Goal: Task Accomplishment & Management: Manage account settings

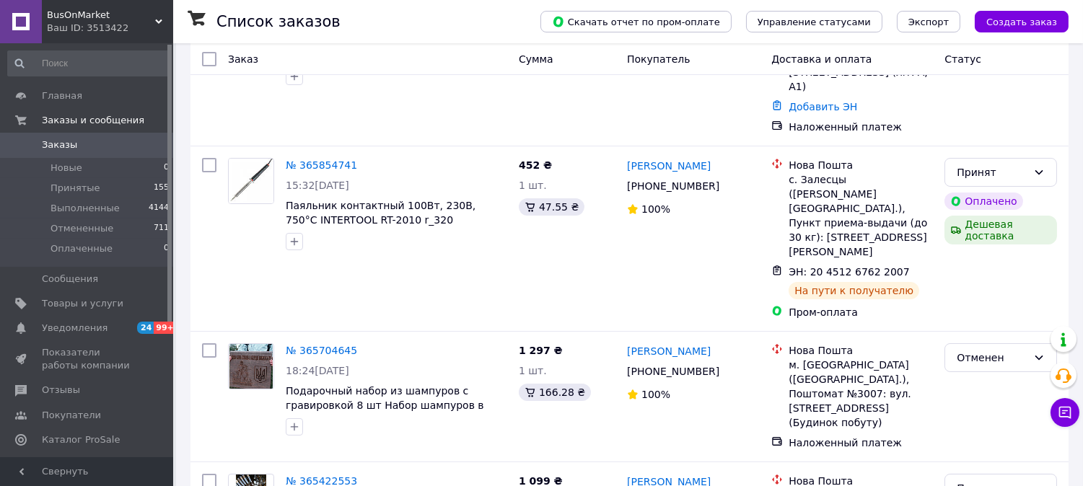
scroll to position [182, 0]
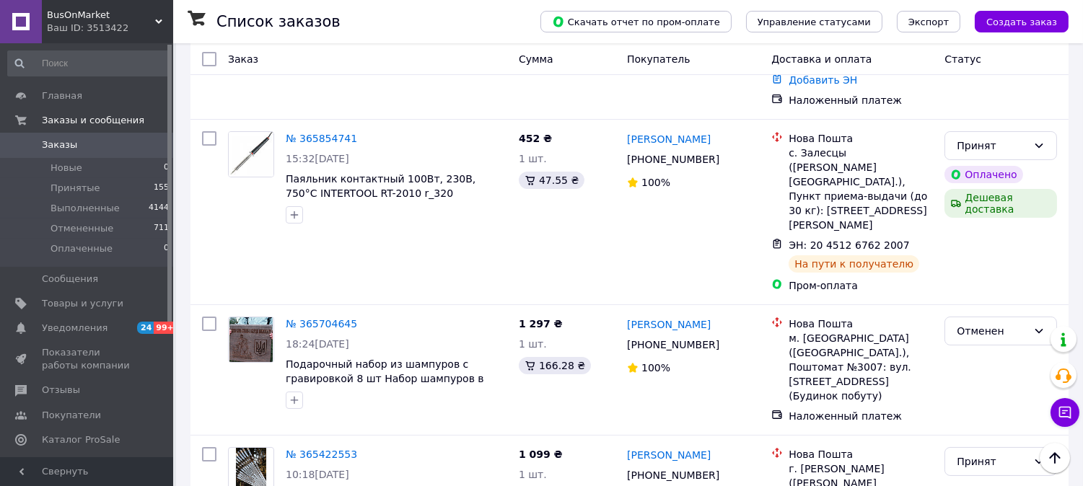
click at [128, 26] on div "Ваш ID: 3513422" at bounding box center [110, 28] width 126 height 13
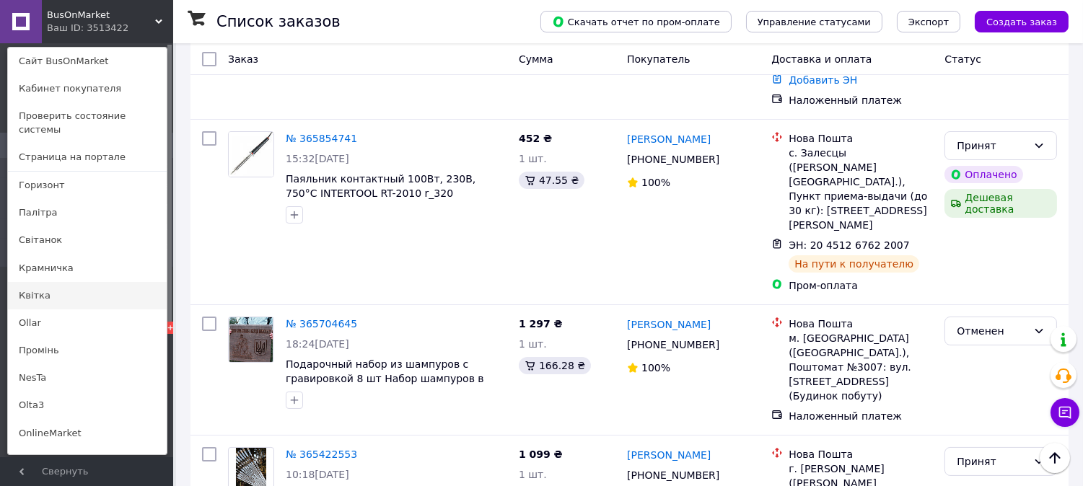
click at [61, 282] on link "Квітка" at bounding box center [87, 295] width 159 height 27
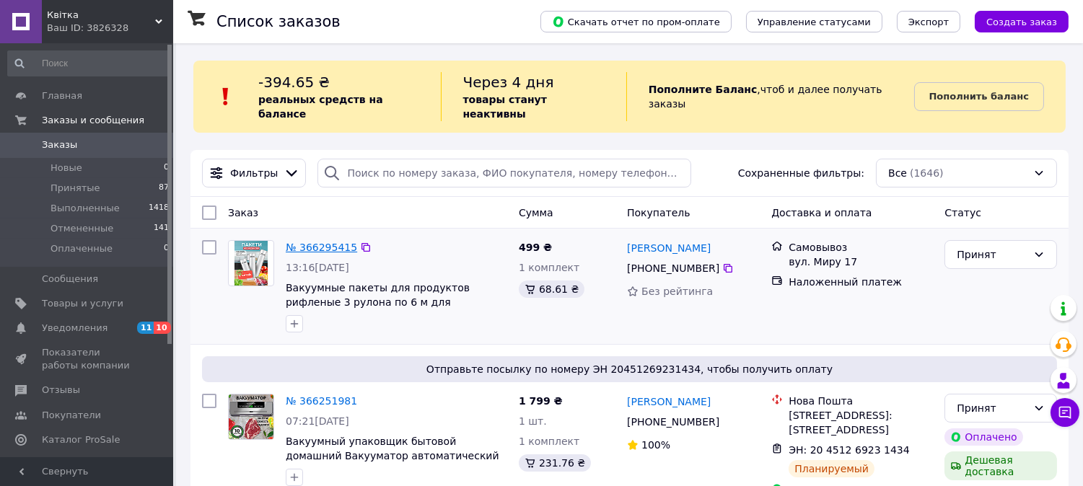
click at [309, 242] on link "№ 366295415" at bounding box center [321, 248] width 71 height 12
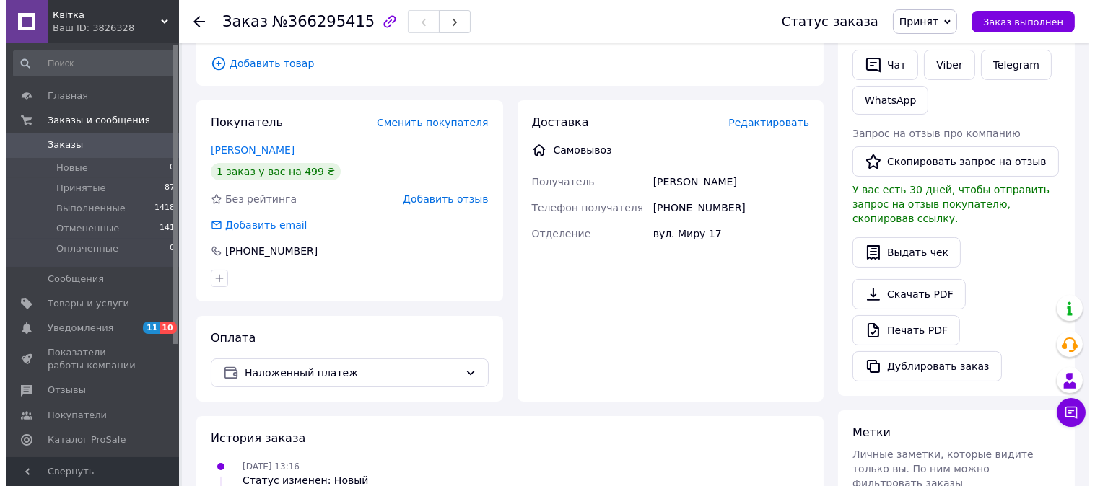
scroll to position [268, 0]
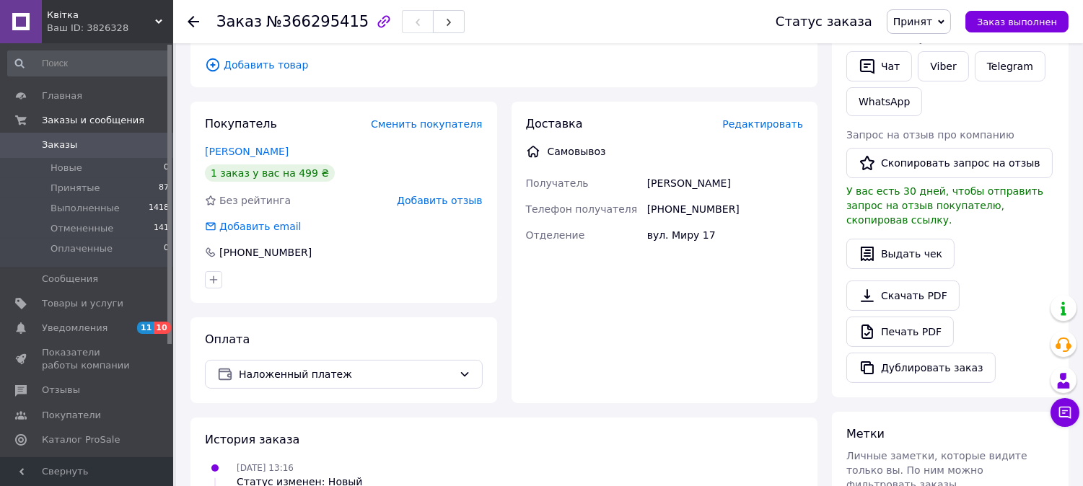
click at [763, 118] on span "Редактировать" at bounding box center [762, 124] width 81 height 12
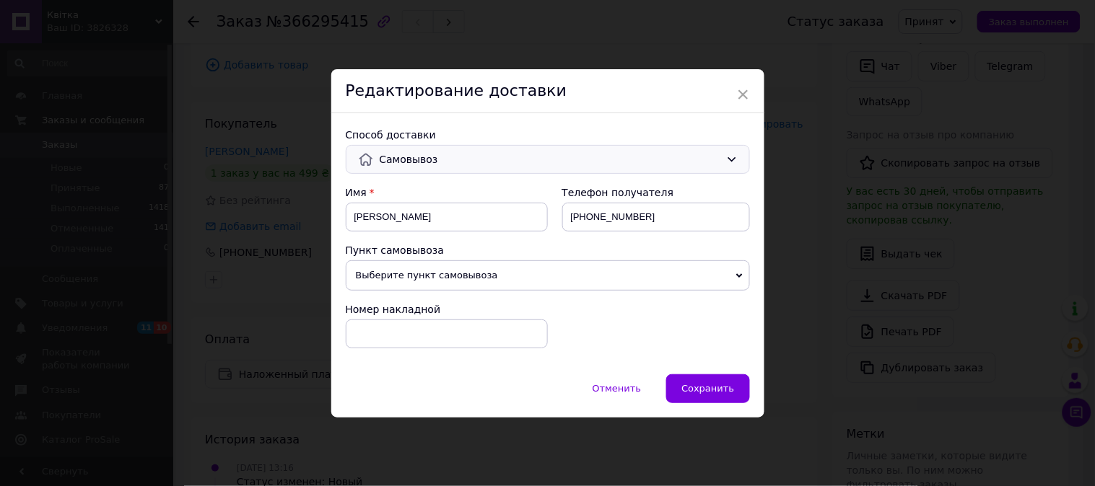
click at [619, 154] on span "Самовывоз" at bounding box center [550, 160] width 341 height 16
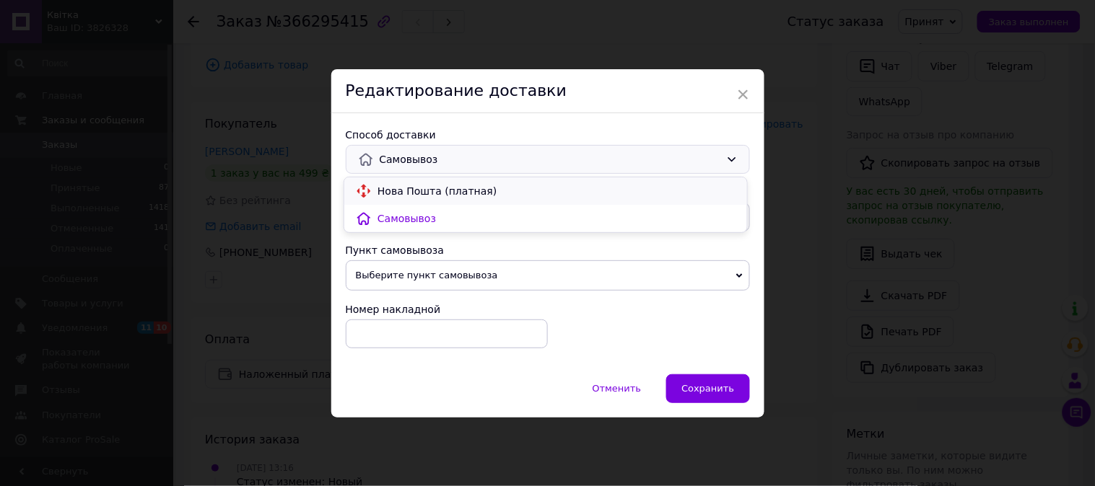
click at [546, 191] on span "Нова Пошта (платная)" at bounding box center [556, 191] width 358 height 14
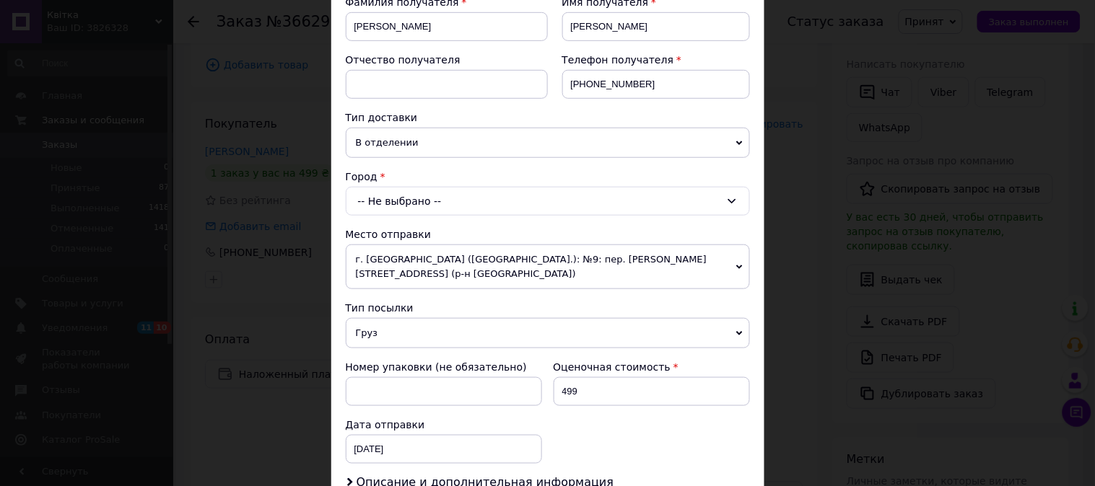
scroll to position [232, 0]
click at [494, 207] on div "-- Не выбрано --" at bounding box center [548, 200] width 404 height 29
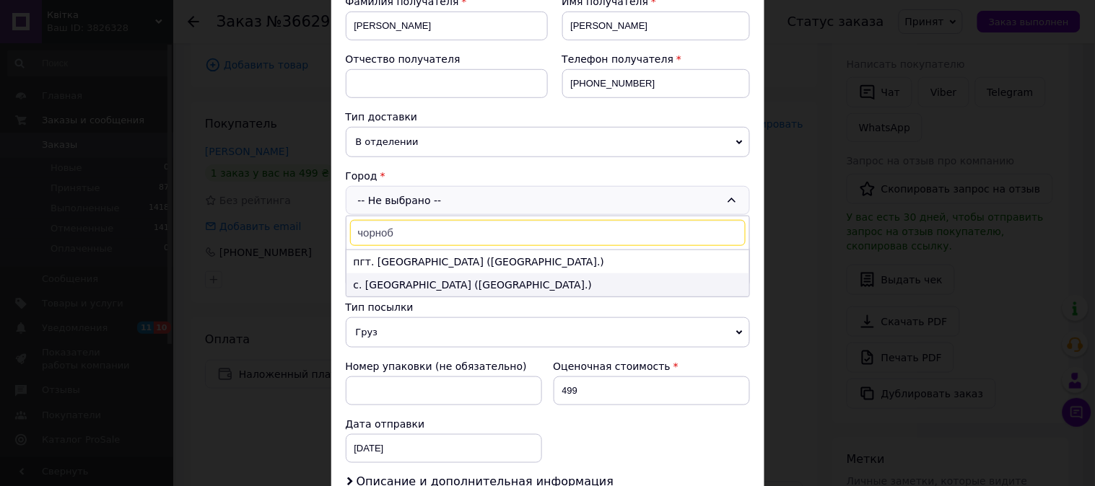
type input "чорноб"
click at [445, 282] on li "с. Чернобаевка (Херсонская обл.)" at bounding box center [547, 285] width 403 height 23
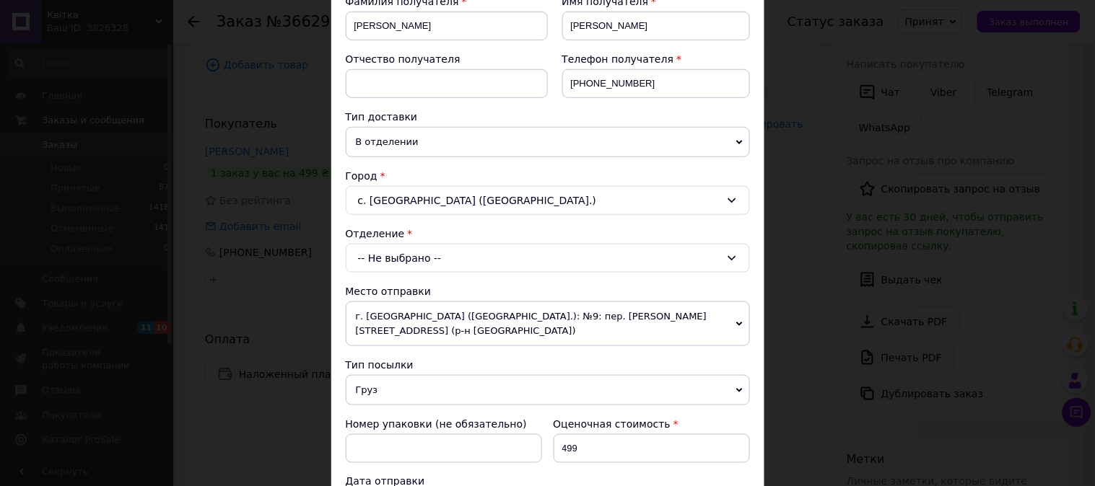
click at [471, 269] on div "-- Не выбрано --" at bounding box center [548, 258] width 404 height 29
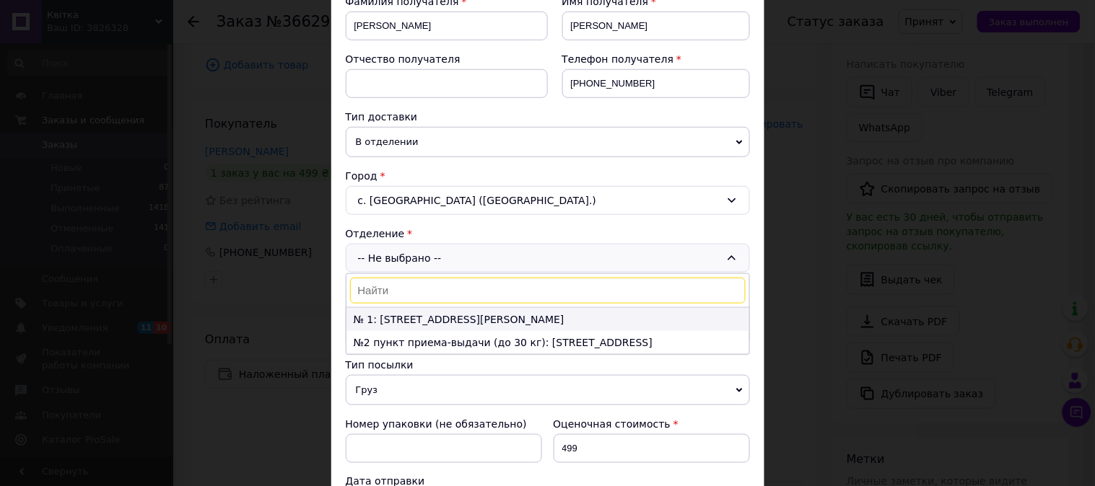
click at [471, 325] on li "№ 1: ул. Покровская, 45" at bounding box center [547, 319] width 403 height 23
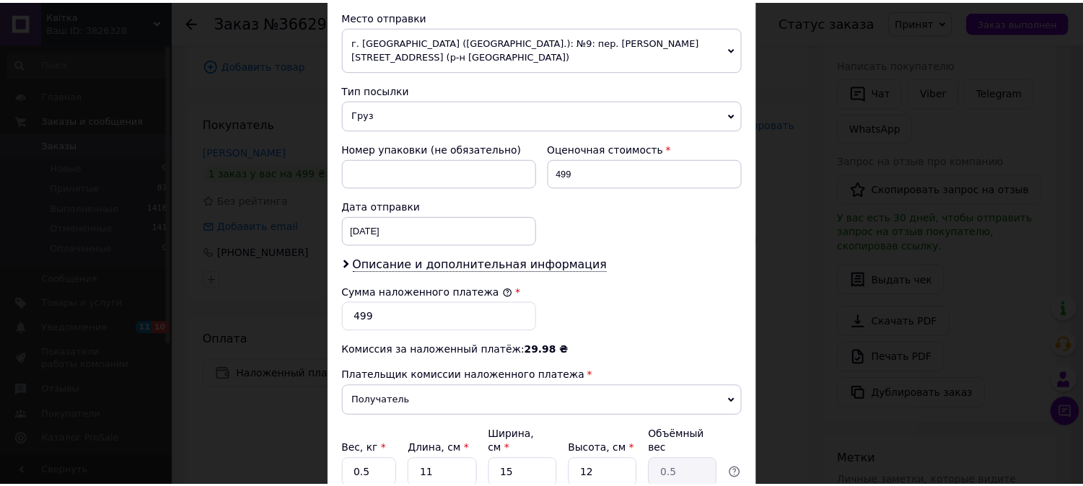
scroll to position [579, 0]
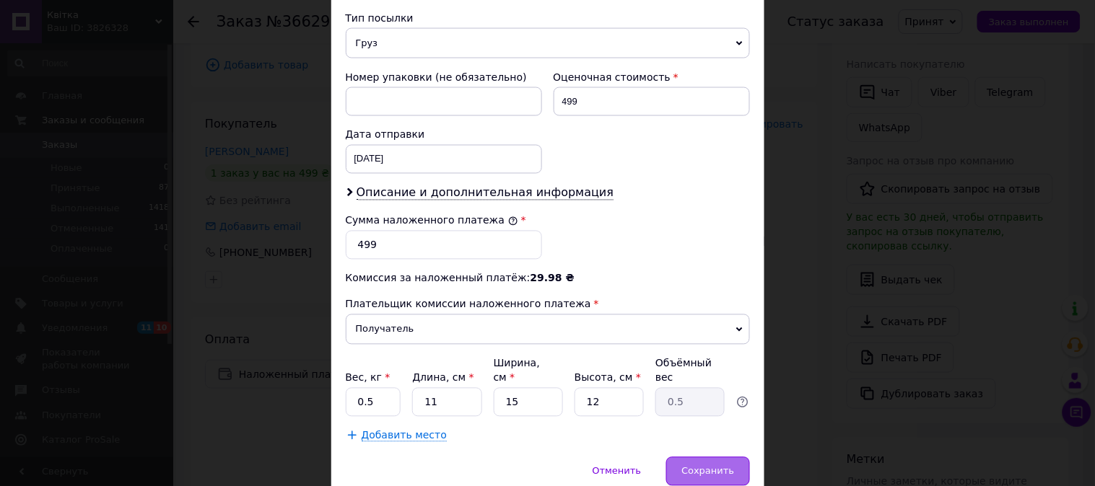
click at [713, 466] on span "Сохранить" at bounding box center [707, 471] width 53 height 11
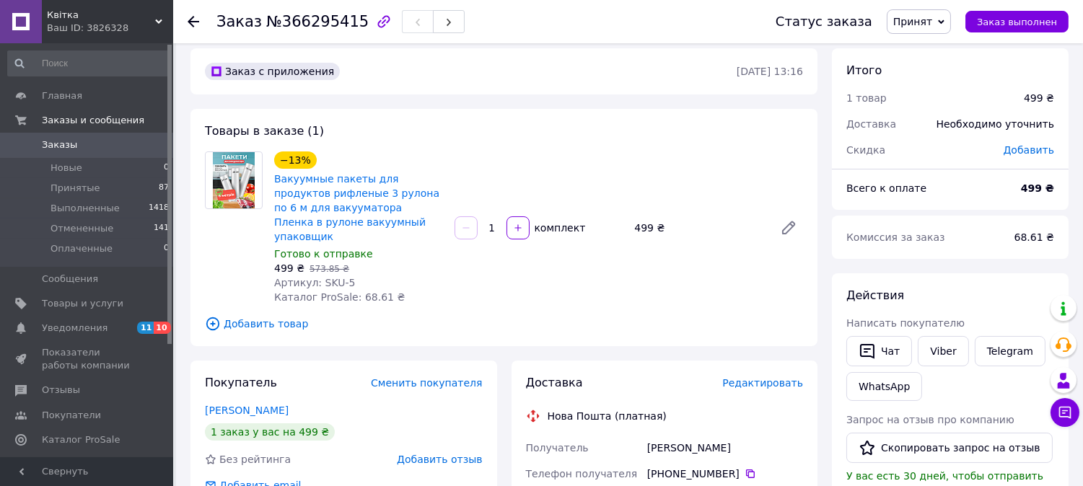
scroll to position [0, 0]
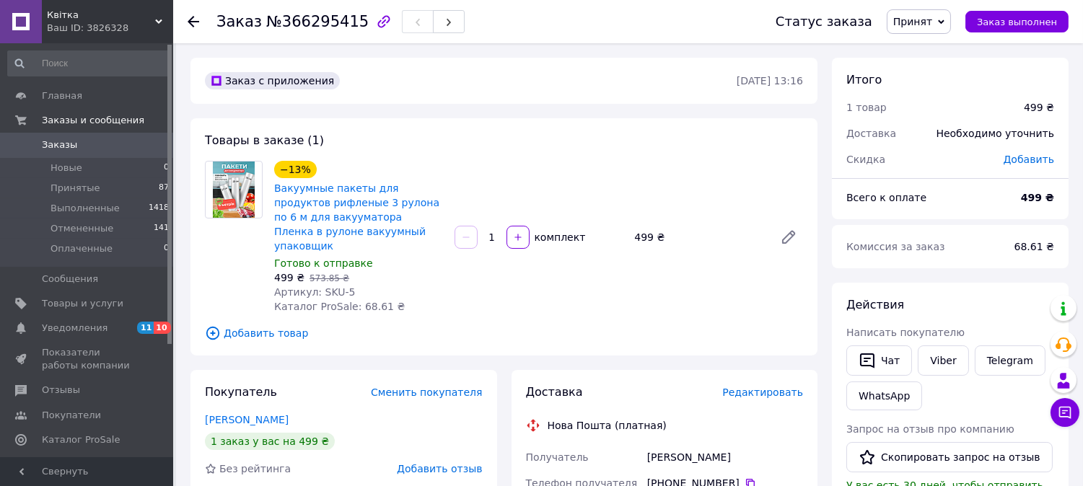
click at [191, 20] on icon at bounding box center [194, 22] width 12 height 12
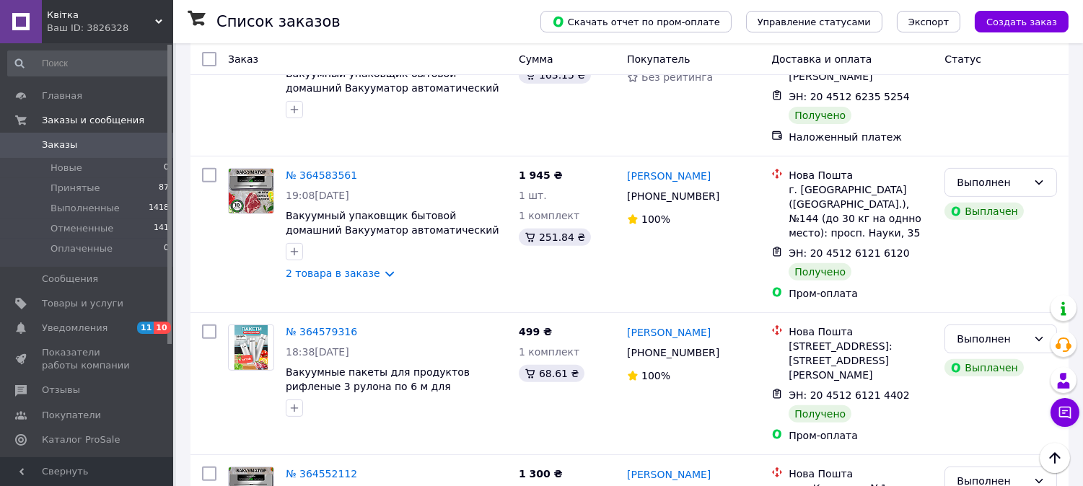
scroll to position [1133, 0]
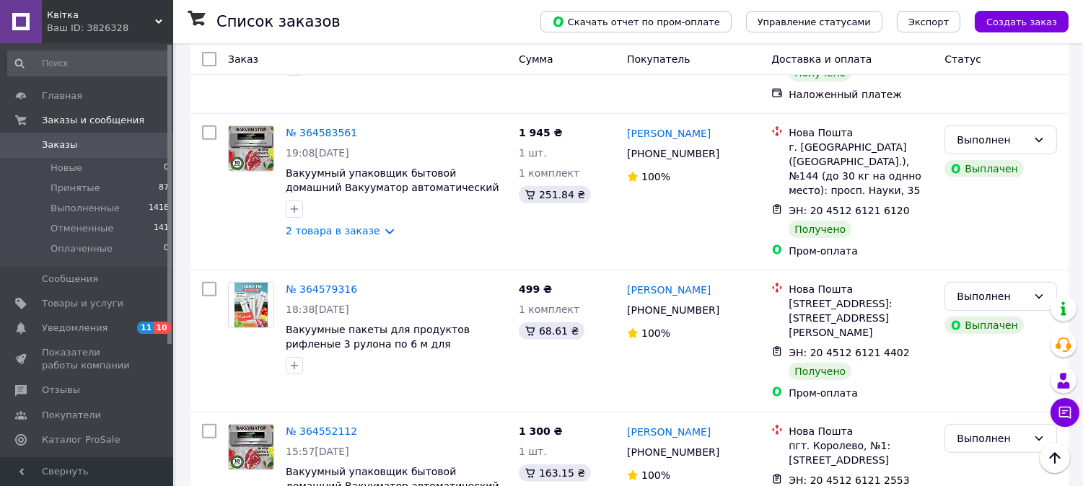
click at [128, 24] on div "Ваш ID: 3826328" at bounding box center [110, 28] width 126 height 13
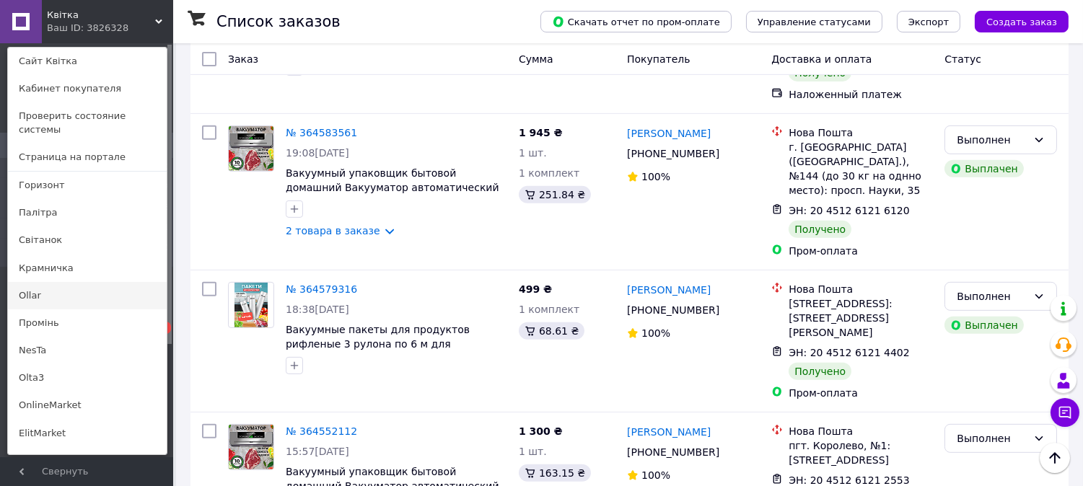
click at [46, 282] on link "Ollar" at bounding box center [87, 295] width 159 height 27
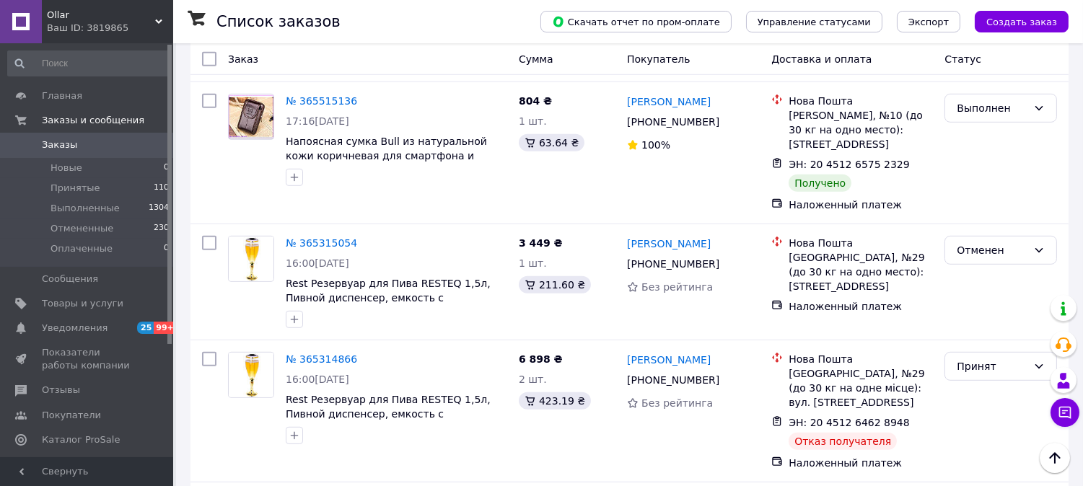
scroll to position [1593, 0]
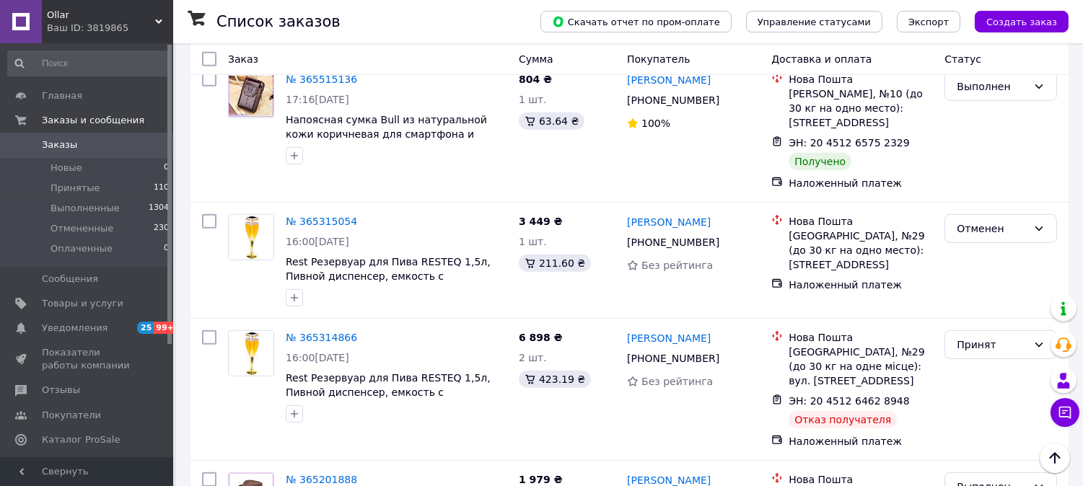
click at [121, 24] on div "Ваш ID: 3819865" at bounding box center [110, 28] width 126 height 13
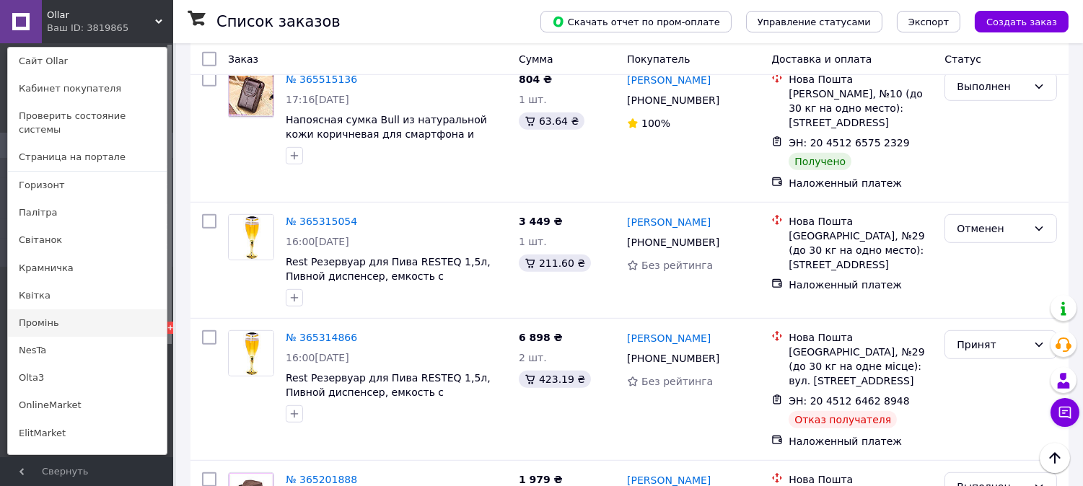
click at [53, 310] on link "Промінь" at bounding box center [87, 323] width 159 height 27
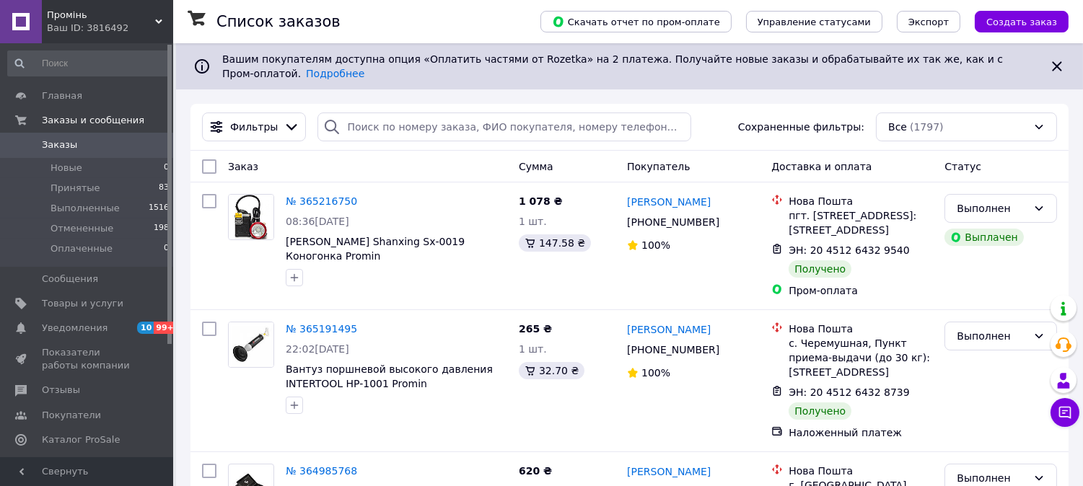
click at [123, 25] on div "Ваш ID: 3816492" at bounding box center [110, 28] width 126 height 13
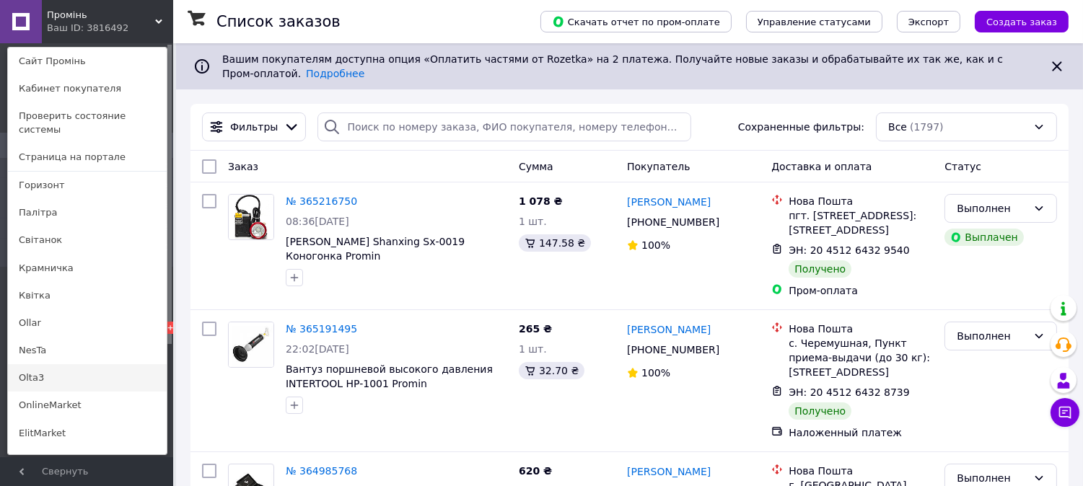
click at [62, 364] on link "Olta3" at bounding box center [87, 377] width 159 height 27
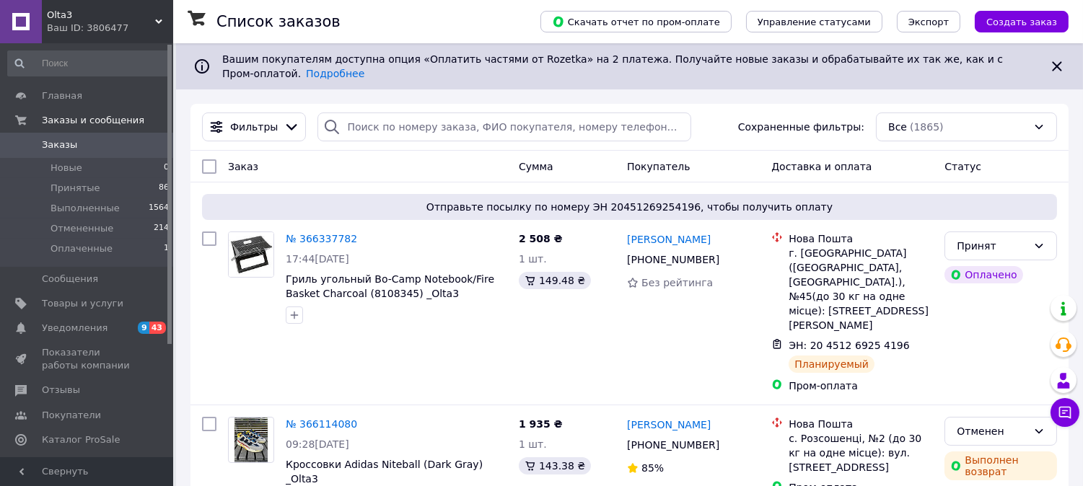
click at [107, 13] on span "Olta3" at bounding box center [101, 15] width 108 height 13
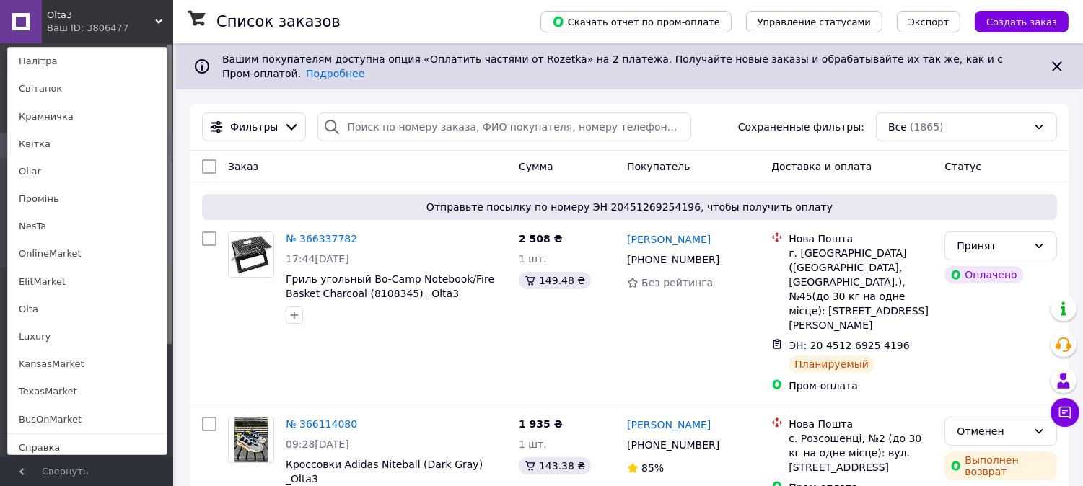
scroll to position [162, 0]
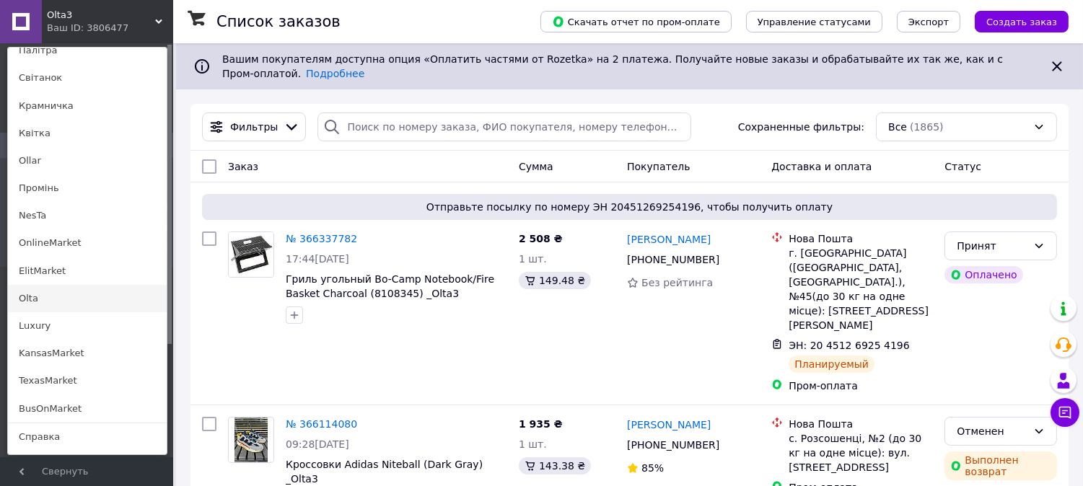
click at [54, 287] on link "Olta" at bounding box center [87, 298] width 159 height 27
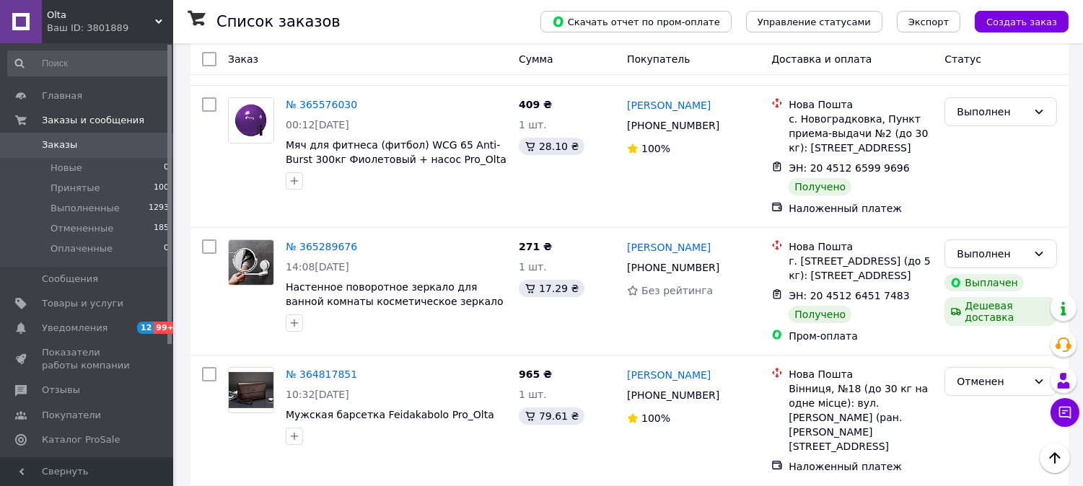
scroll to position [513, 0]
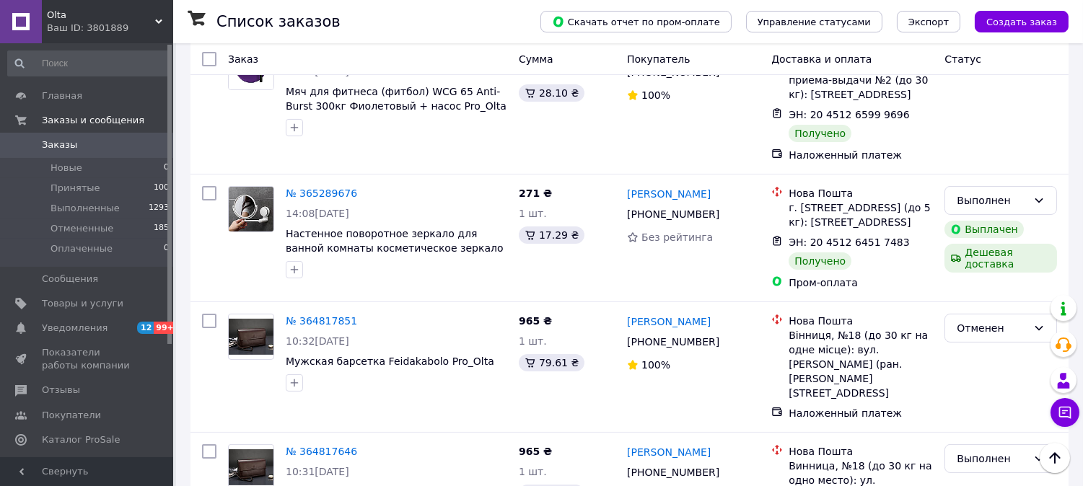
click at [112, 17] on span "Olta" at bounding box center [101, 15] width 108 height 13
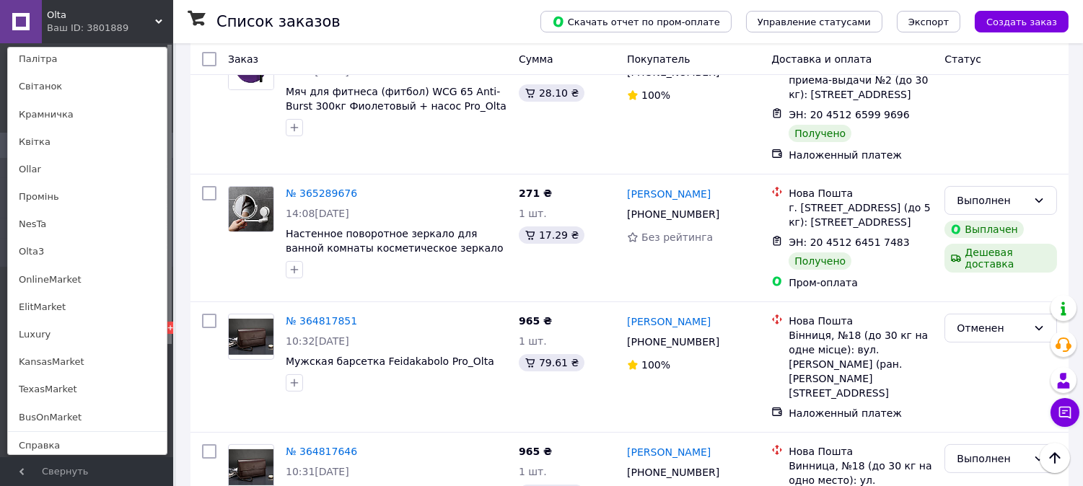
scroll to position [160, 0]
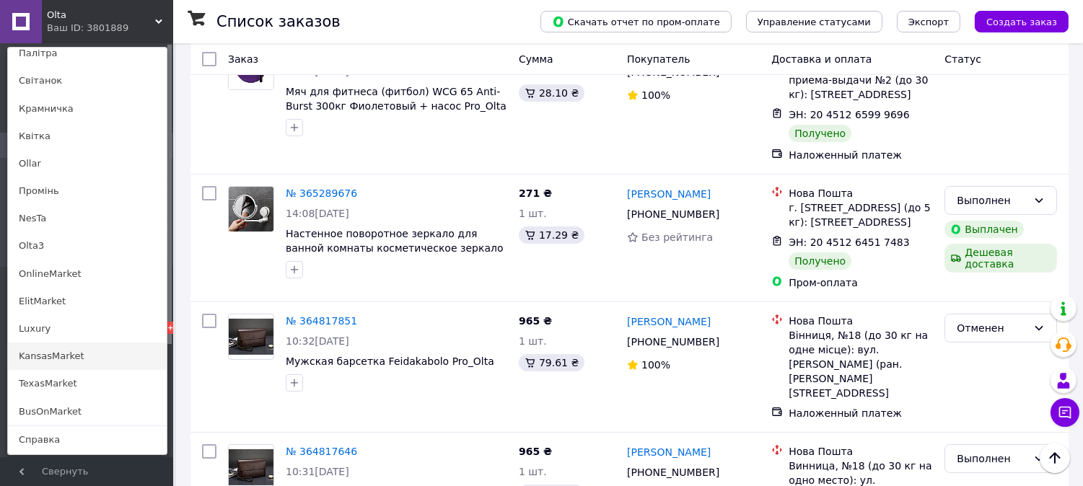
click at [69, 344] on link "KansasMarket" at bounding box center [87, 356] width 159 height 27
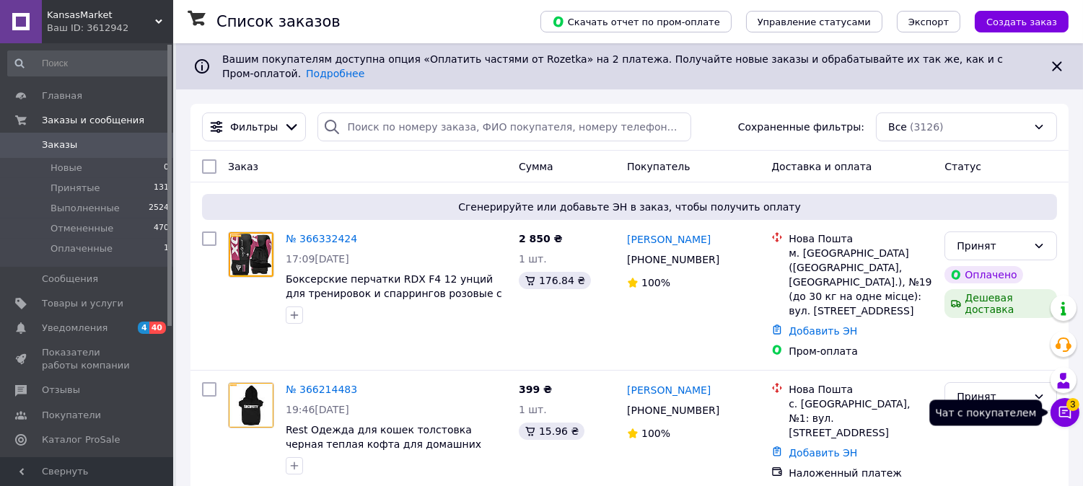
click at [1070, 416] on icon at bounding box center [1065, 413] width 14 height 14
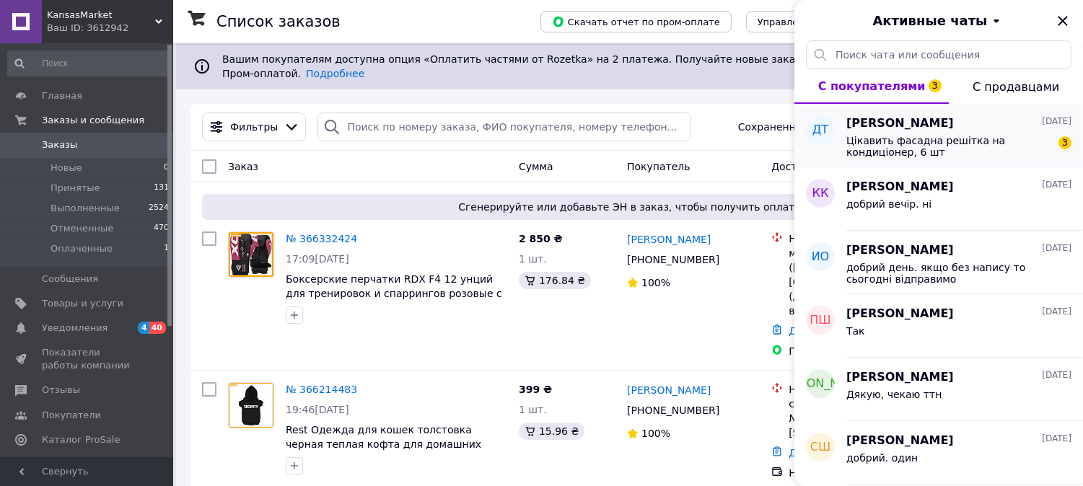
click at [958, 147] on span "Цікавить фасадна решітка на кондиціонер, 6 шт" at bounding box center [949, 146] width 205 height 23
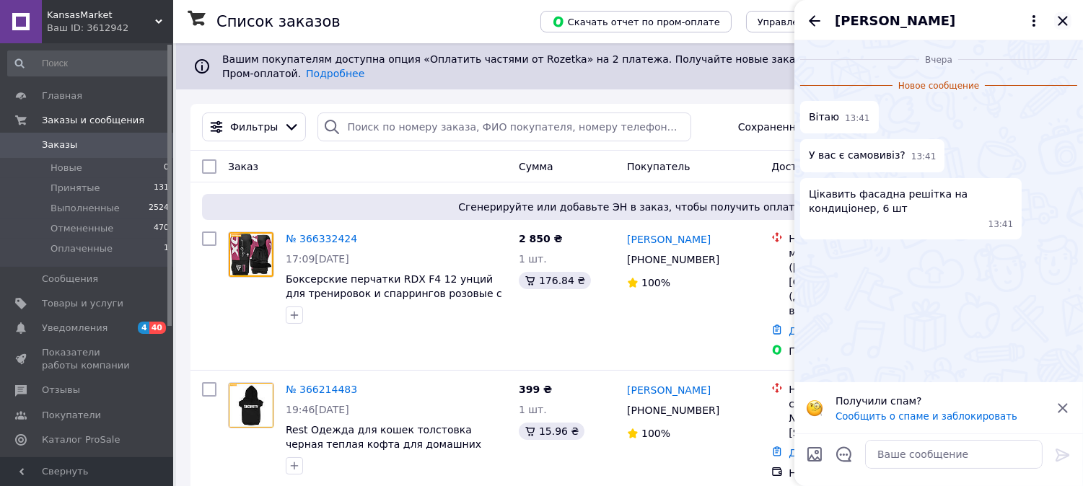
click at [1063, 22] on icon "Закрыть" at bounding box center [1062, 20] width 17 height 17
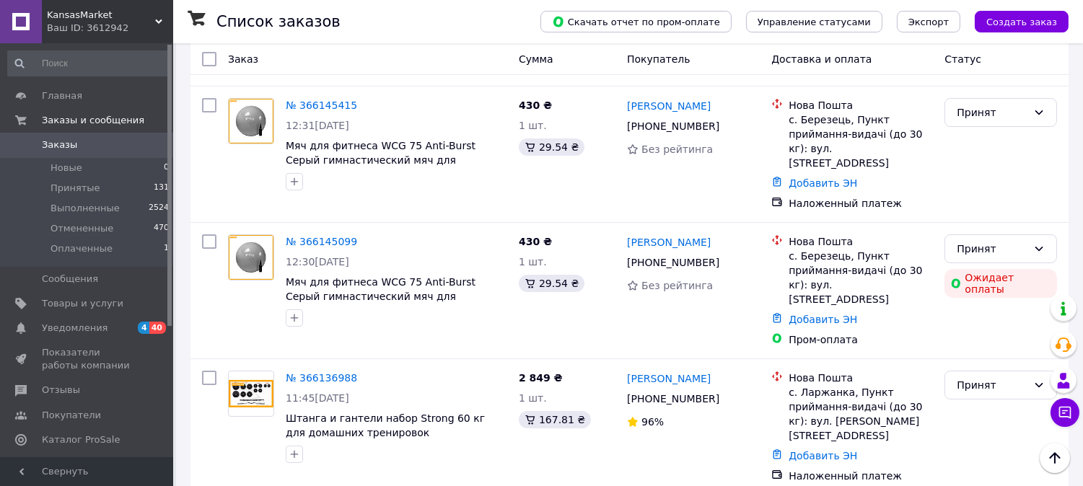
scroll to position [407, 0]
click at [992, 240] on div "Принят" at bounding box center [992, 248] width 71 height 16
click at [969, 260] on li "Отменен" at bounding box center [1001, 260] width 111 height 26
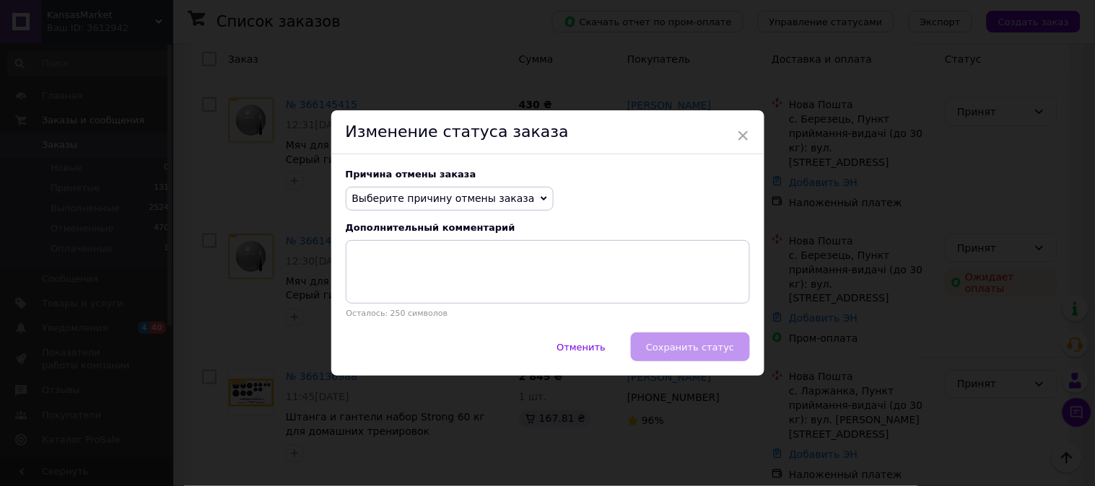
click at [453, 200] on span "Выберите причину отмены заказа" at bounding box center [443, 199] width 183 height 12
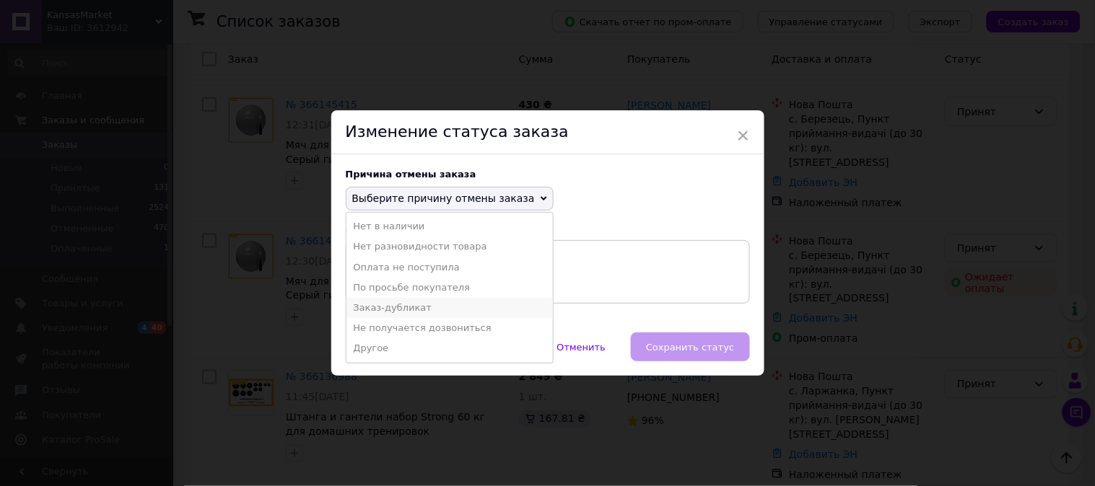
click at [408, 305] on li "Заказ-дубликат" at bounding box center [449, 308] width 206 height 20
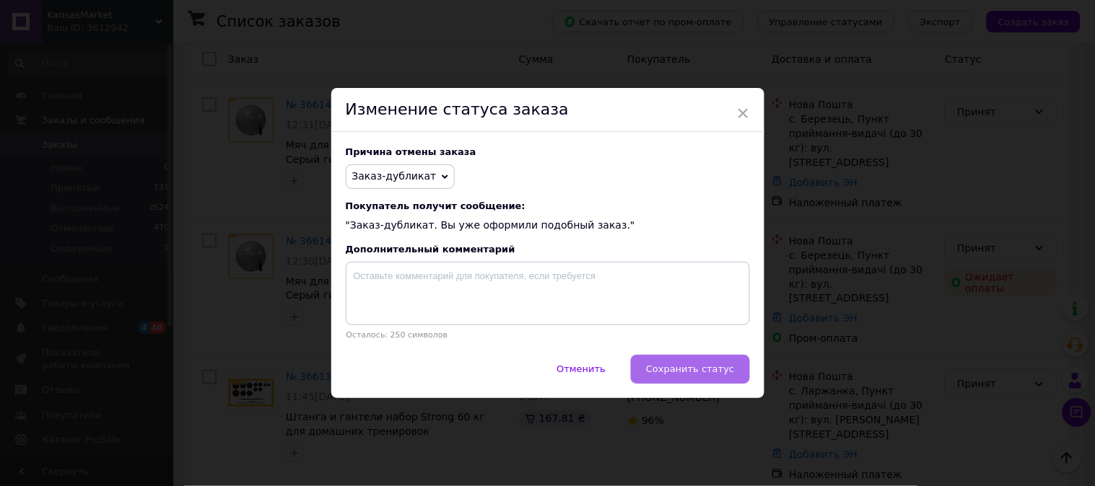
click at [691, 374] on span "Сохранить статус" at bounding box center [690, 369] width 88 height 11
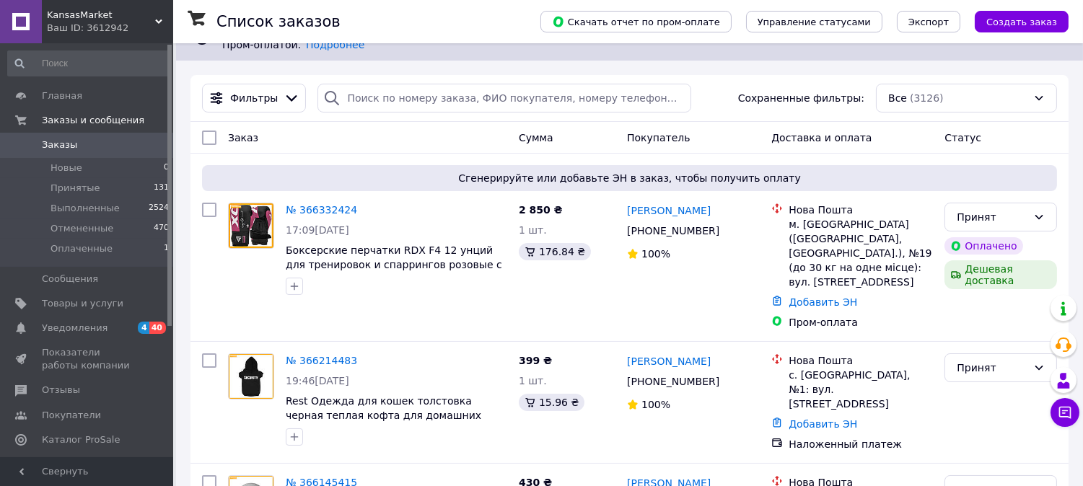
scroll to position [22, 0]
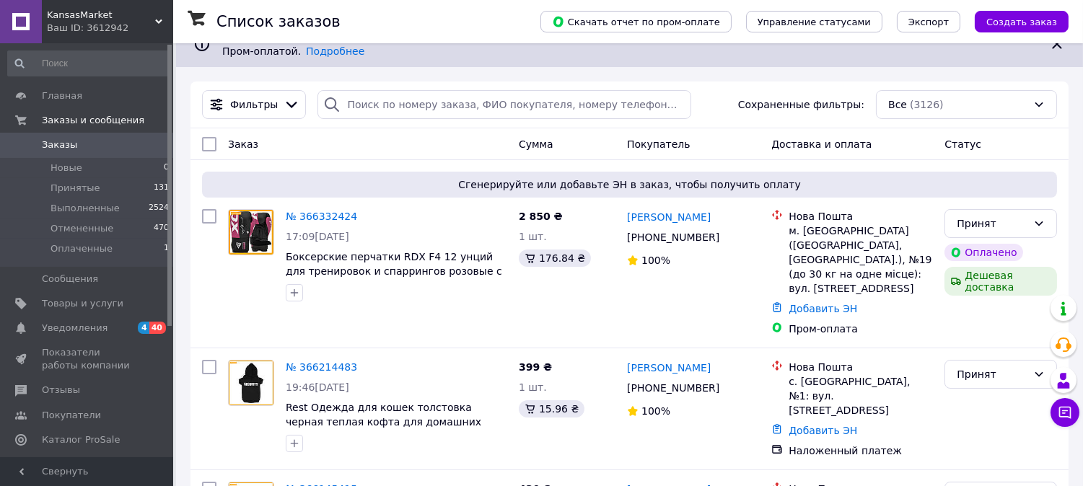
click at [142, 25] on div "Ваш ID: 3612942" at bounding box center [110, 28] width 126 height 13
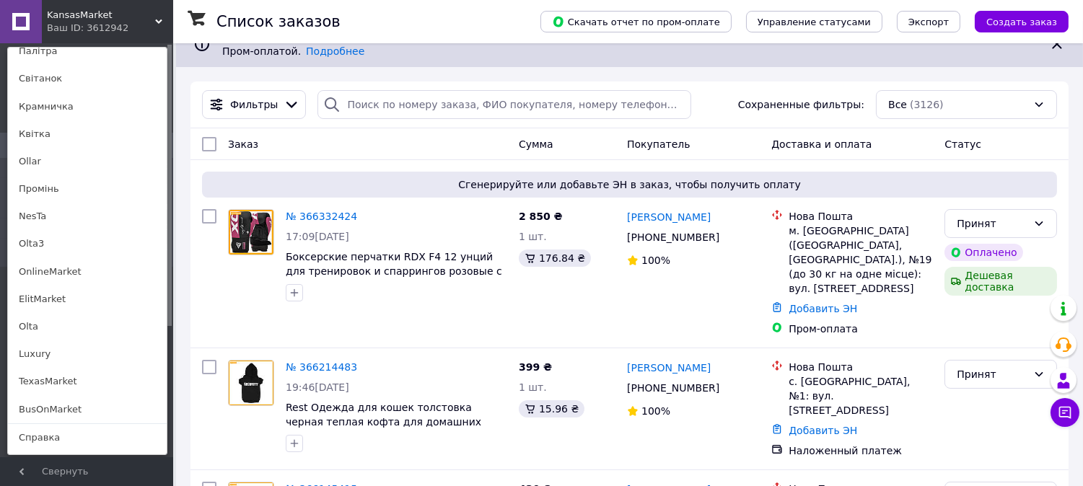
scroll to position [172, 0]
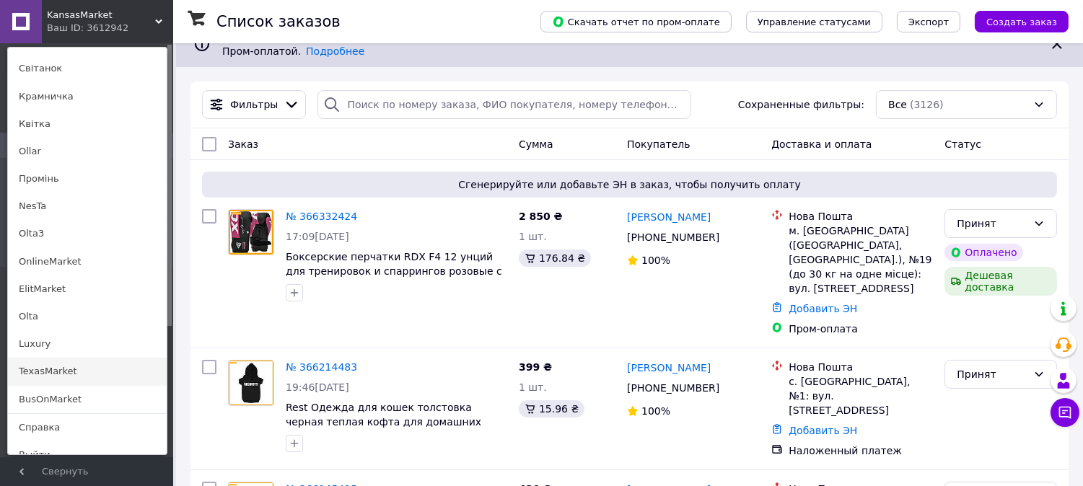
click at [56, 361] on link "TexasMarket" at bounding box center [87, 371] width 159 height 27
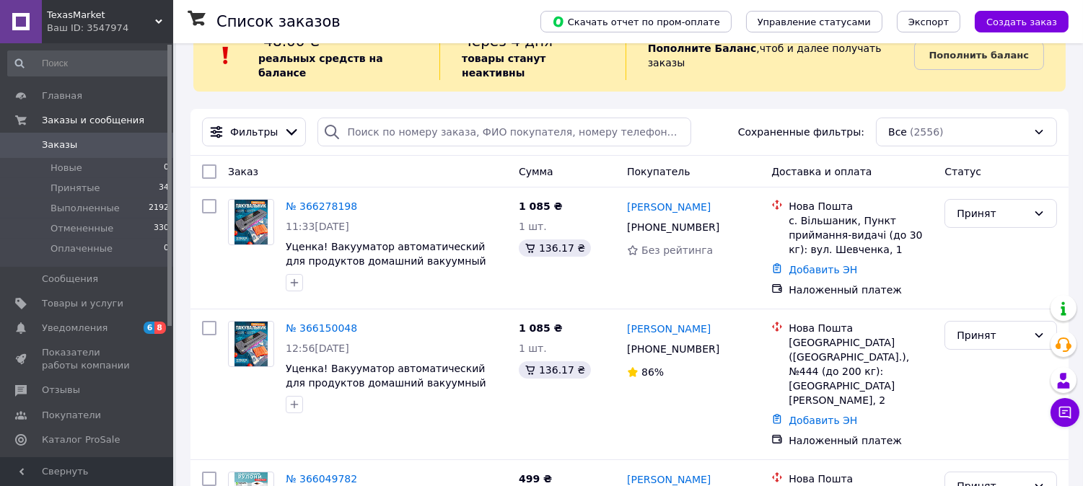
scroll to position [9, 0]
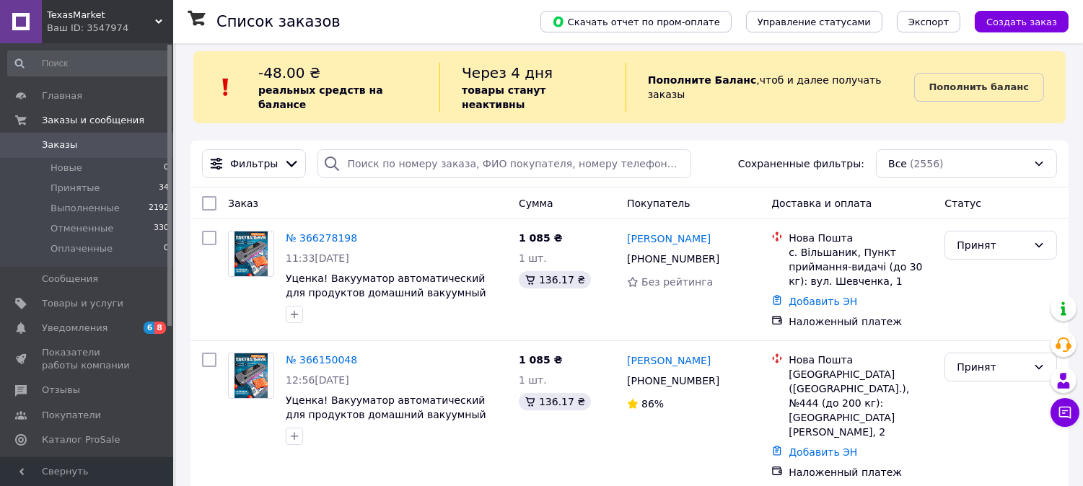
click at [126, 13] on span "TexasMarket" at bounding box center [101, 15] width 108 height 13
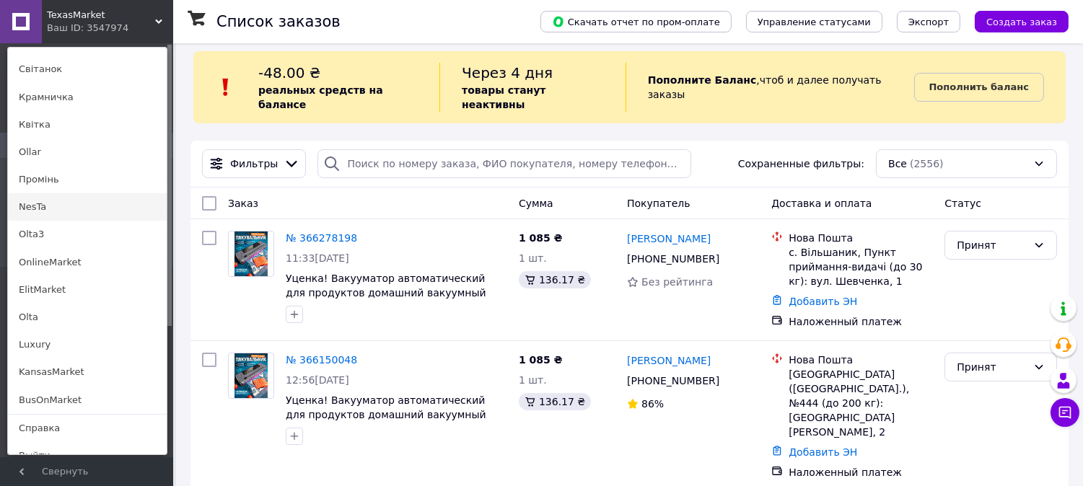
scroll to position [172, 0]
click at [69, 388] on link "BusOnMarket" at bounding box center [87, 399] width 159 height 27
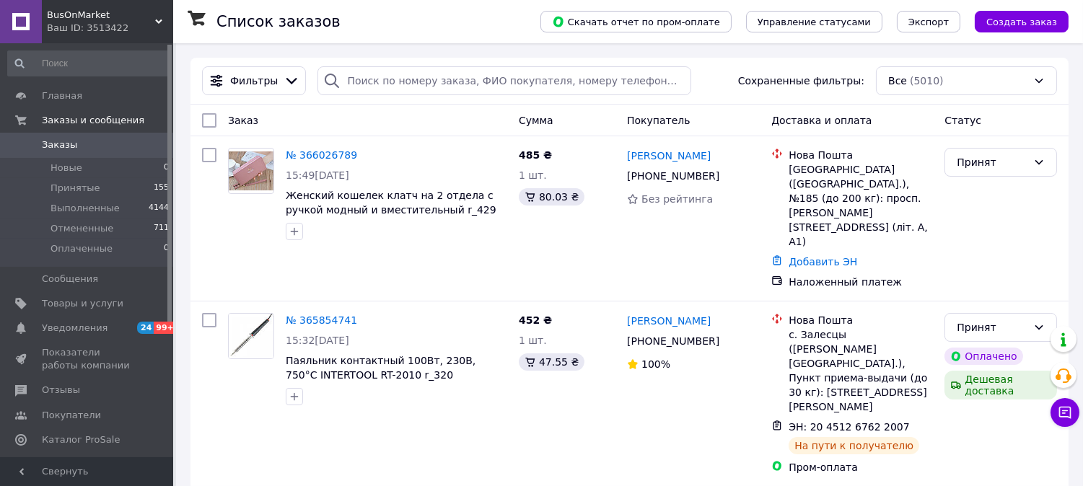
click at [106, 22] on div "Ваш ID: 3513422" at bounding box center [110, 28] width 126 height 13
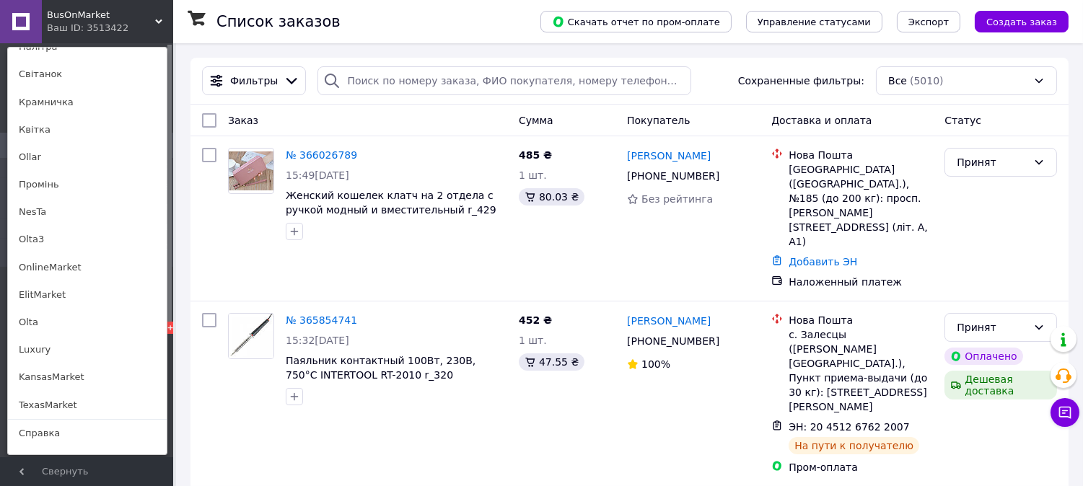
scroll to position [171, 0]
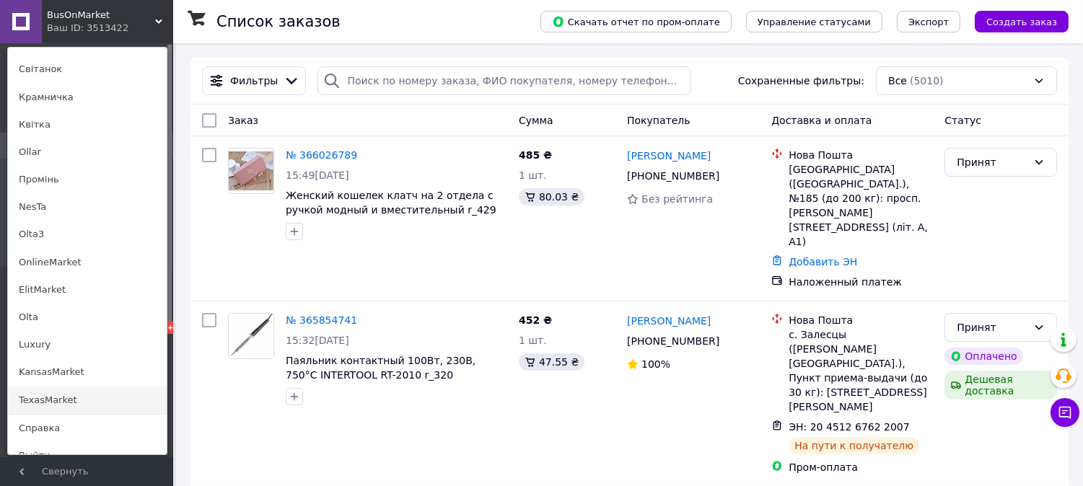
click at [53, 387] on link "TexasMarket" at bounding box center [87, 400] width 159 height 27
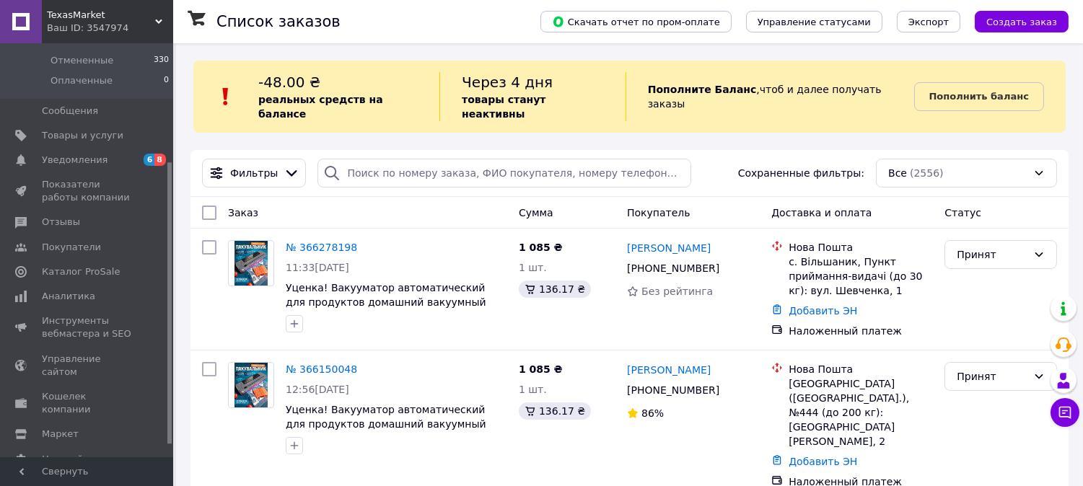
scroll to position [193, 0]
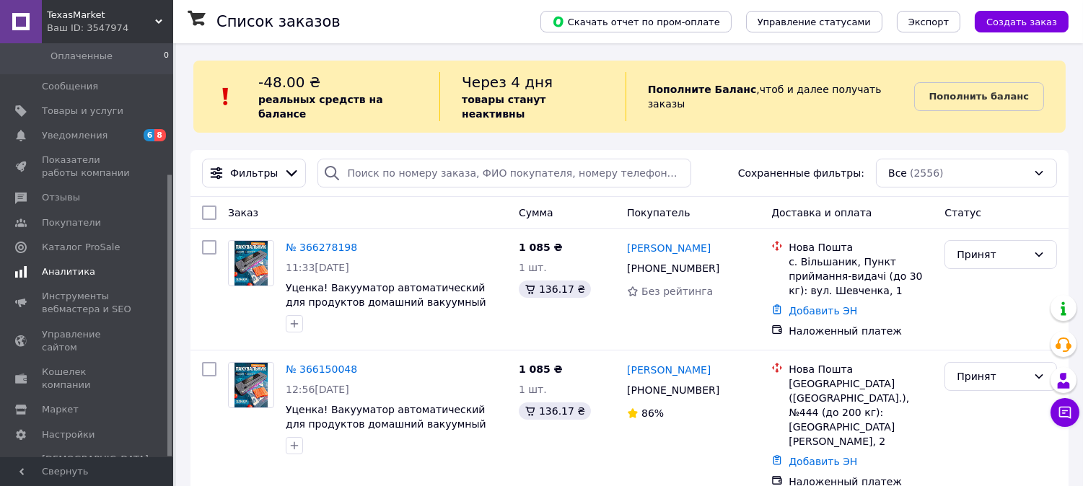
drag, startPoint x: 170, startPoint y: 136, endPoint x: 163, endPoint y: 276, distance: 140.2
click at [163, 276] on div "Главная Заказы и сообщения Заказы 0 Новые 0 Принятые 34 Выполненные 2192 Отмене…" at bounding box center [86, 250] width 173 height 414
click at [92, 109] on span "Товары и услуги" at bounding box center [83, 111] width 82 height 13
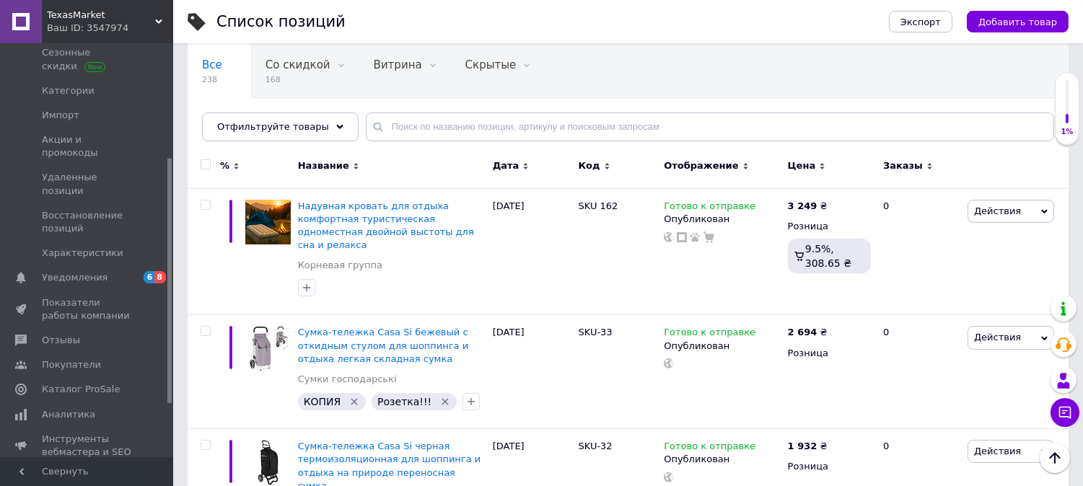
scroll to position [138, 0]
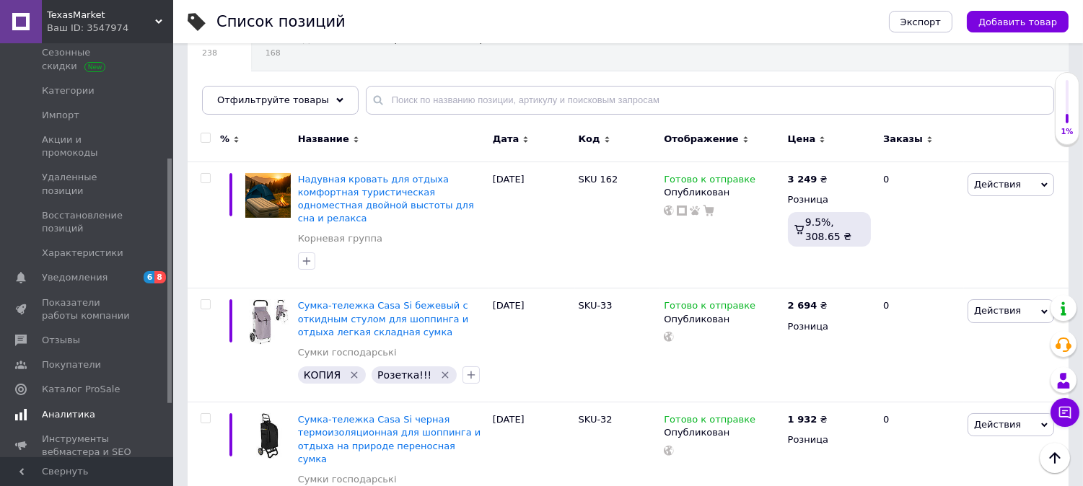
click at [77, 409] on span "Аналитика" at bounding box center [68, 415] width 53 height 13
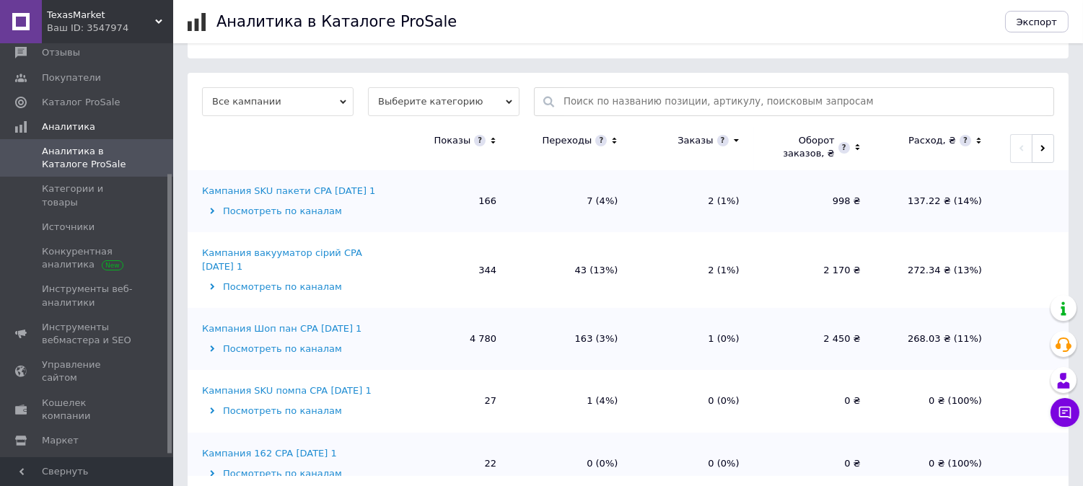
scroll to position [435, 0]
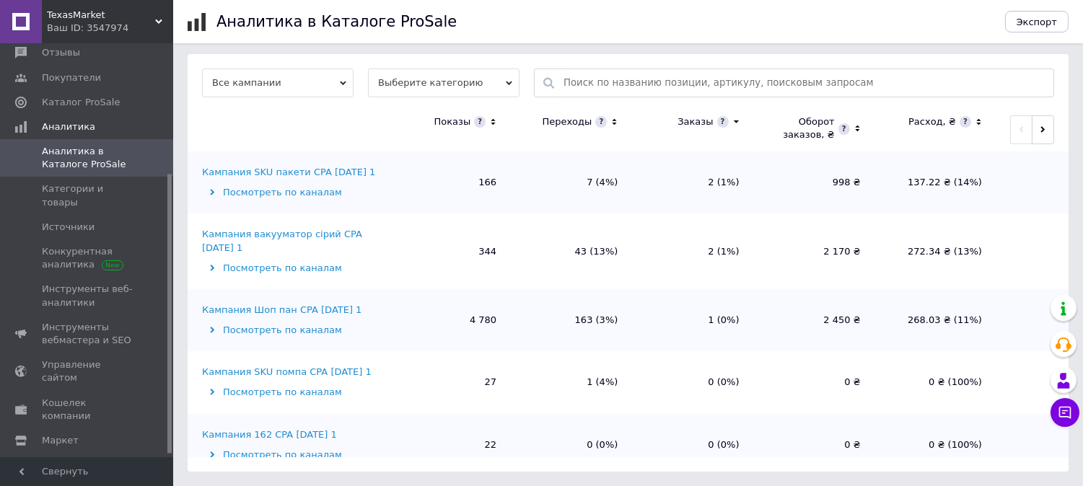
click at [647, 82] on input "text" at bounding box center [805, 82] width 483 height 27
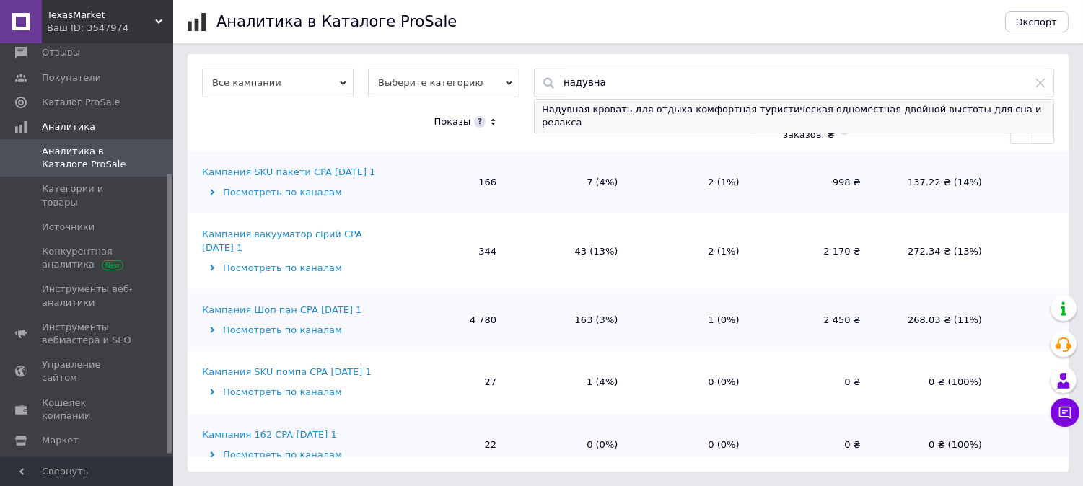
click at [668, 108] on div "Надувная кровать для отдыха комфортная туристическая одноместная двойной выстот…" at bounding box center [794, 116] width 519 height 33
type input "Надувная кровать для отдыха комфортная туристическая одноместная двойной выстот…"
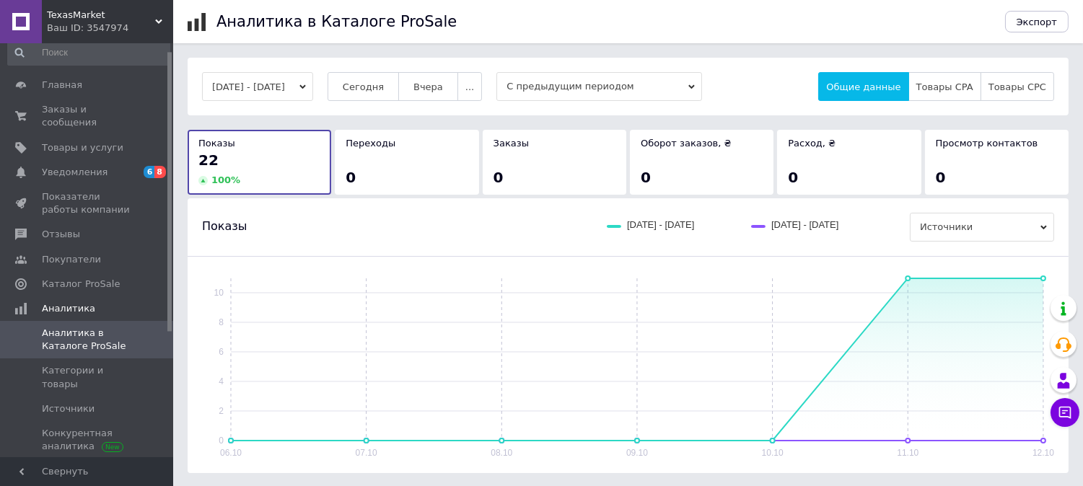
scroll to position [0, 0]
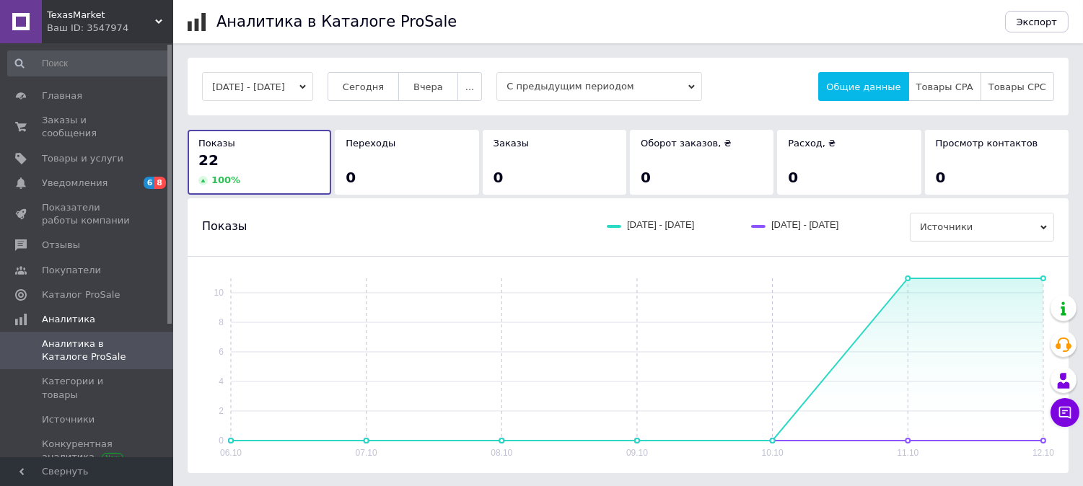
drag, startPoint x: 170, startPoint y: 224, endPoint x: 183, endPoint y: 84, distance: 140.6
click at [183, 84] on div "TexasMarket Ваш ID: 3547974 Сайт TexasMarket Кабинет покупателя Проверить состо…" at bounding box center [541, 364] width 1083 height 729
click at [102, 114] on span "Заказы и сообщения" at bounding box center [88, 127] width 92 height 26
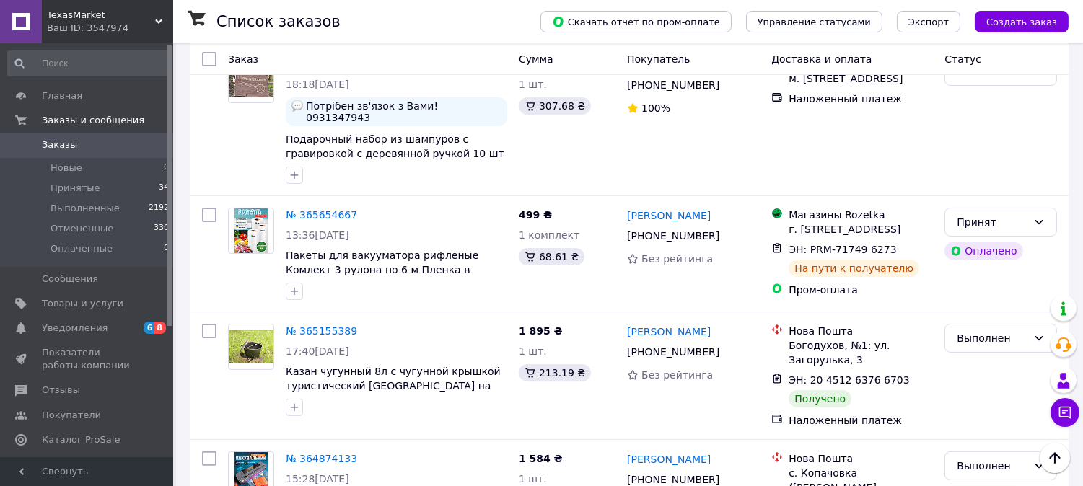
scroll to position [834, 0]
